Goal: Task Accomplishment & Management: Use online tool/utility

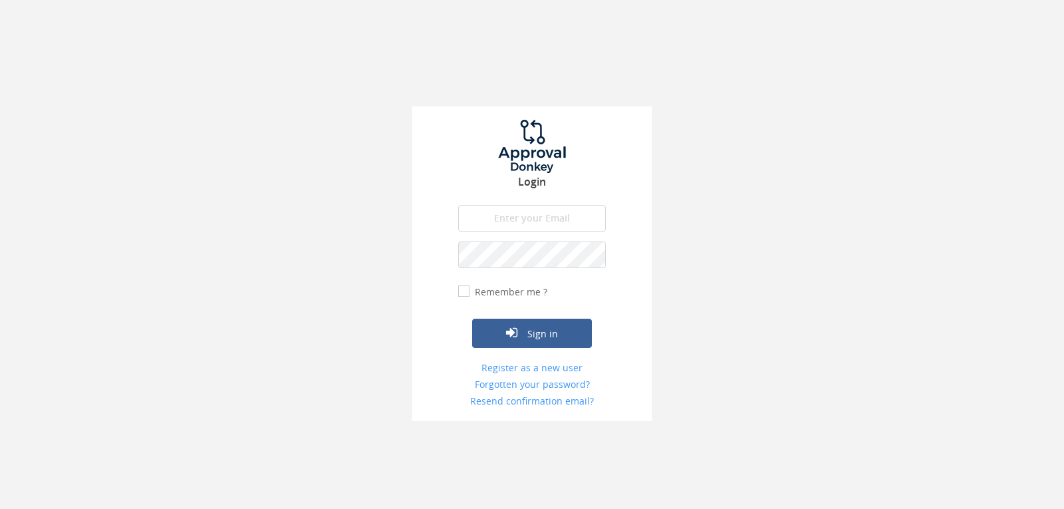
click at [558, 221] on input "email" at bounding box center [532, 218] width 148 height 27
type input "[EMAIL_ADDRESS][DOMAIN_NAME]"
click at [472, 318] on button "Sign in" at bounding box center [532, 332] width 120 height 29
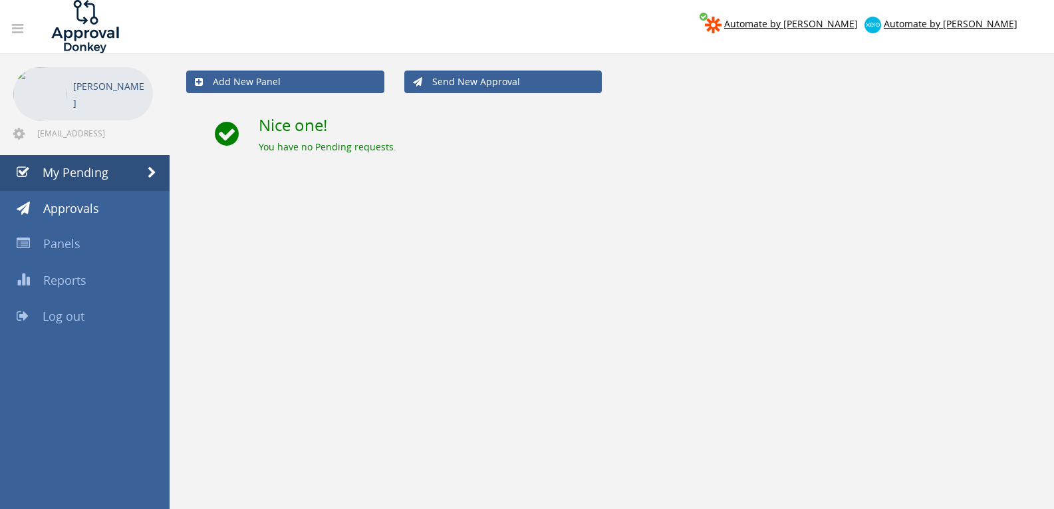
click at [61, 314] on span "Log out" at bounding box center [64, 316] width 42 height 16
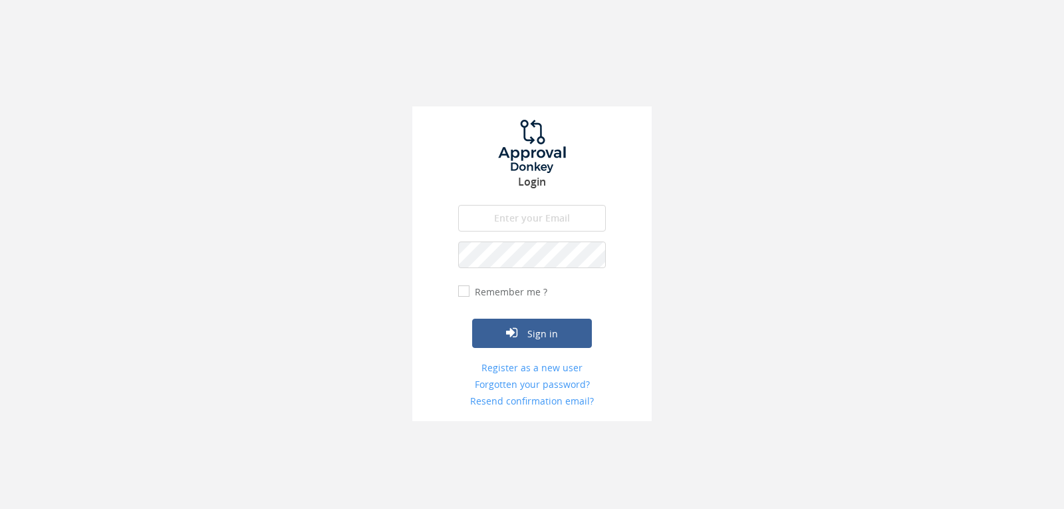
click at [540, 214] on input "email" at bounding box center [532, 218] width 148 height 27
type input "[EMAIL_ADDRESS][DOMAIN_NAME]"
click at [472, 318] on button "Sign in" at bounding box center [532, 332] width 120 height 29
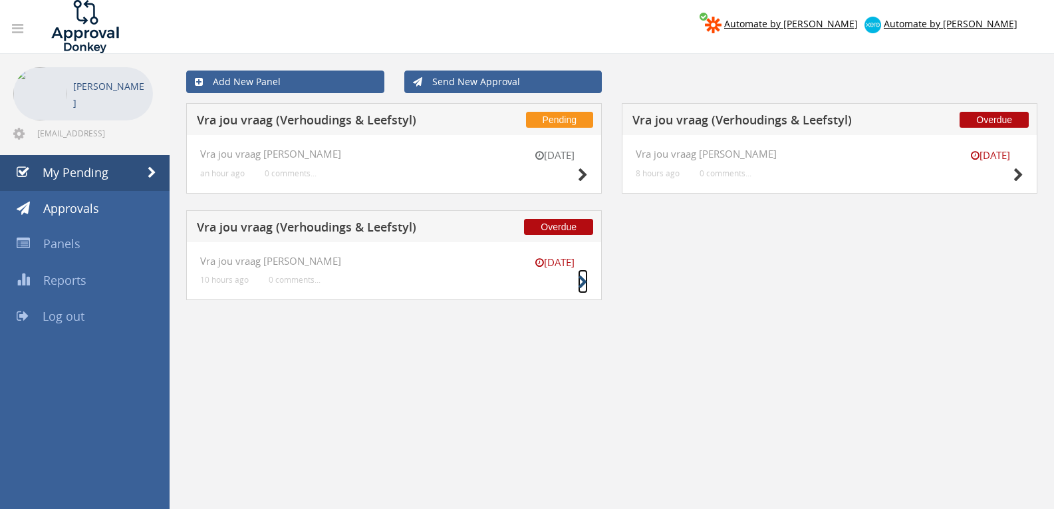
click at [587, 285] on icon at bounding box center [583, 282] width 10 height 14
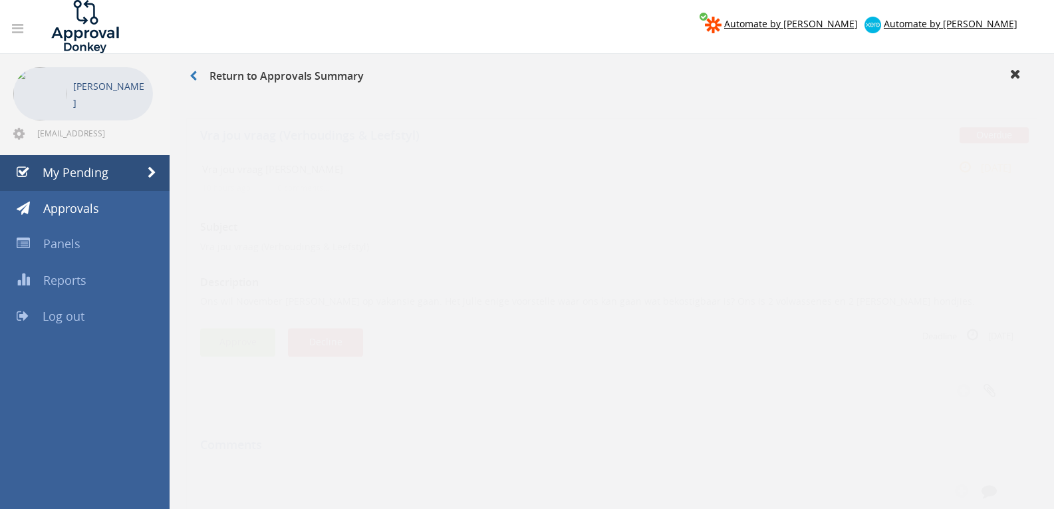
drag, startPoint x: 225, startPoint y: 326, endPoint x: 222, endPoint y: 332, distance: 7.4
click at [223, 332] on button "Approve" at bounding box center [237, 329] width 75 height 29
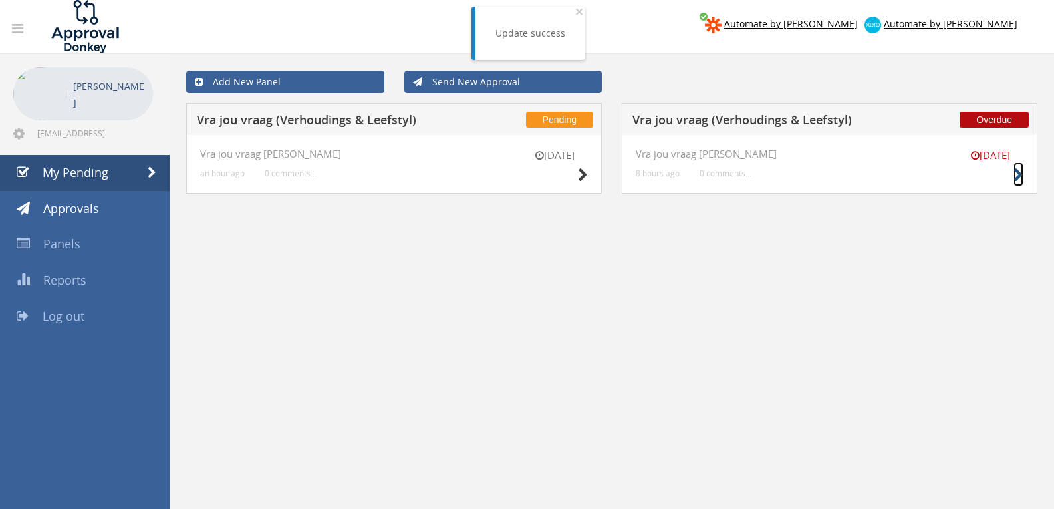
click at [1014, 176] on icon at bounding box center [1018, 175] width 10 height 14
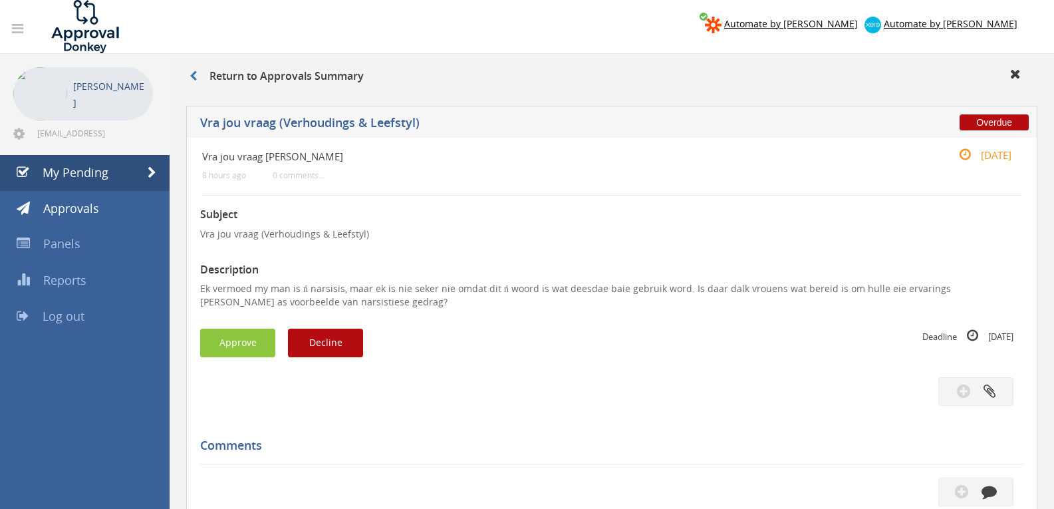
click at [309, 301] on p "Ek vermoed my man is ń narsisis, maar ek is nie seker nie omdat dit ń woord is …" at bounding box center [611, 295] width 823 height 27
click at [251, 339] on button "Approve" at bounding box center [237, 342] width 75 height 29
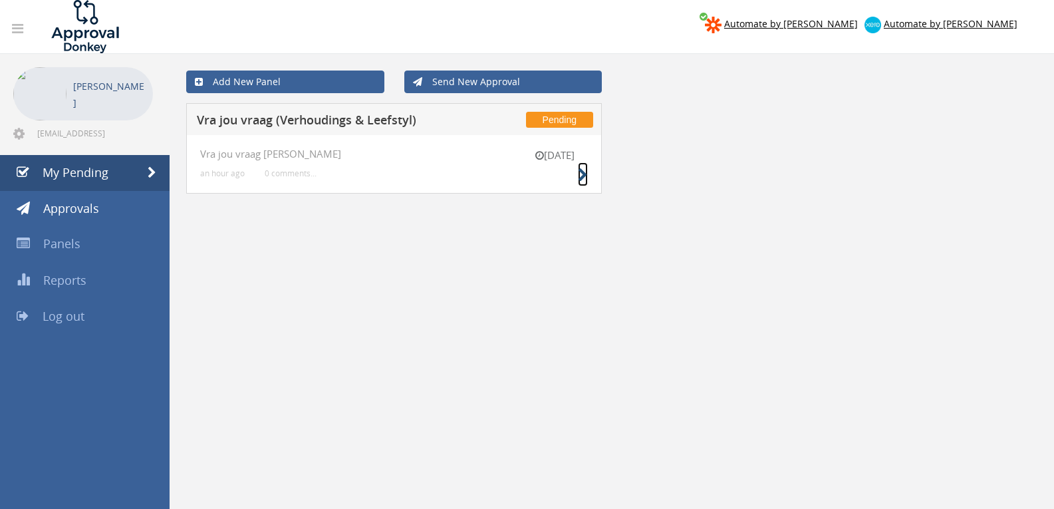
click at [579, 177] on icon at bounding box center [583, 175] width 10 height 14
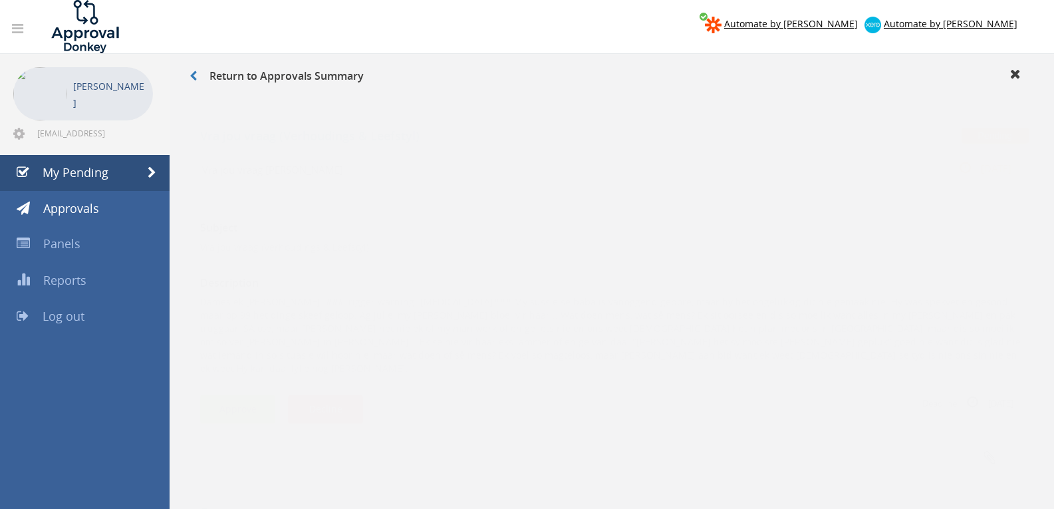
click at [244, 382] on button "Approve" at bounding box center [237, 396] width 75 height 29
